Goal: Check status

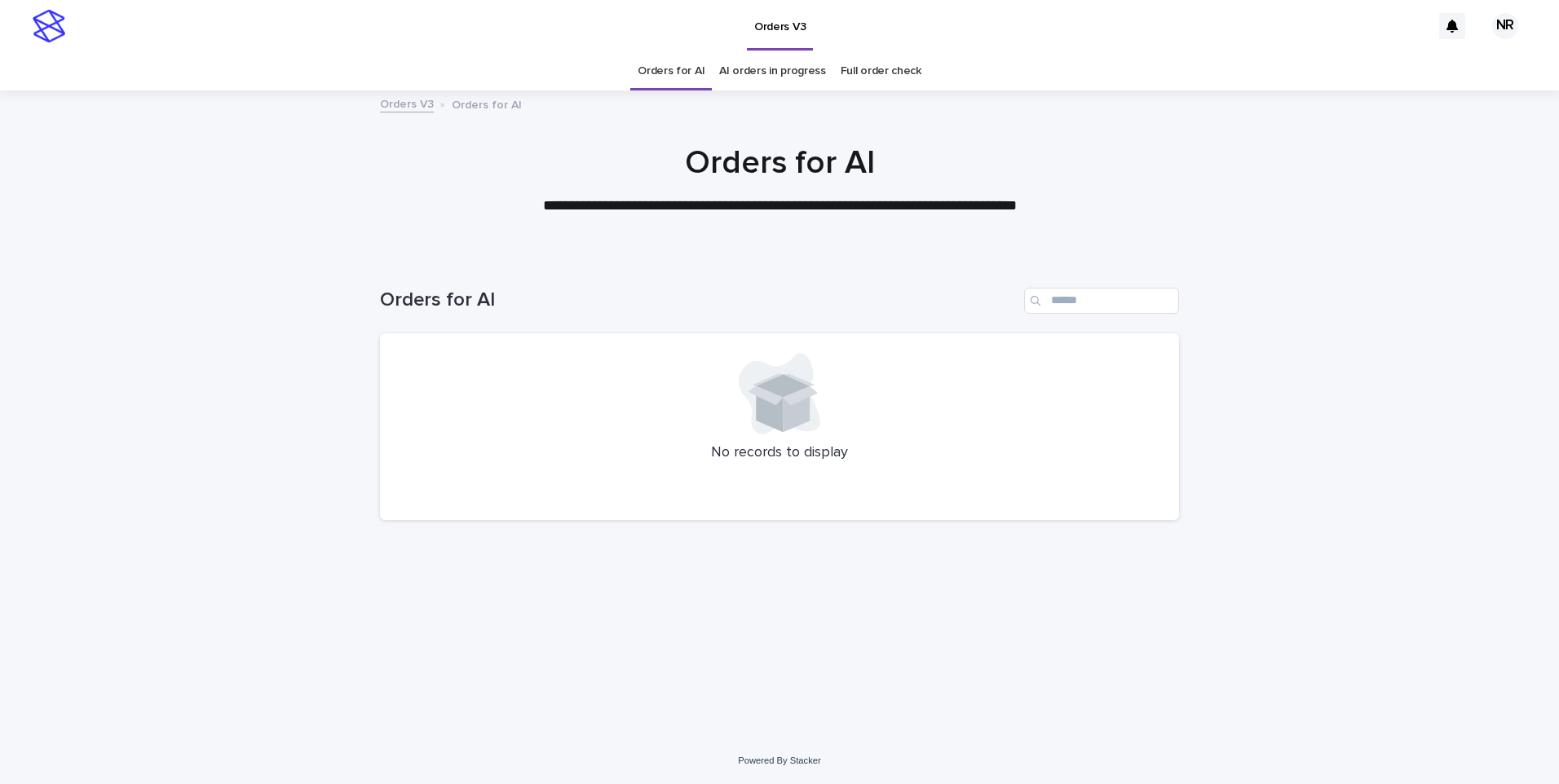
click at [753, 82] on link "AI orders in progress" at bounding box center [772, 70] width 106 height 38
